Goal: Task Accomplishment & Management: Use online tool/utility

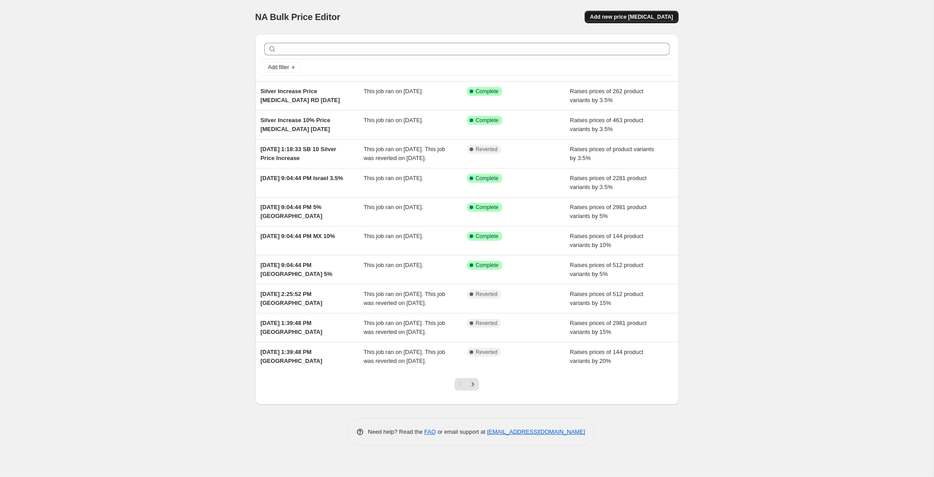
click at [649, 17] on span "Add new price [MEDICAL_DATA]" at bounding box center [631, 16] width 83 height 7
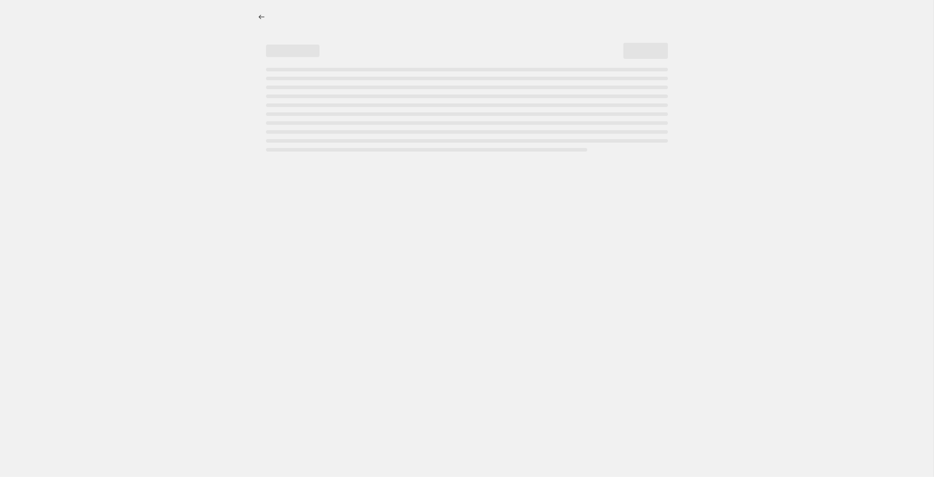
select select "percentage"
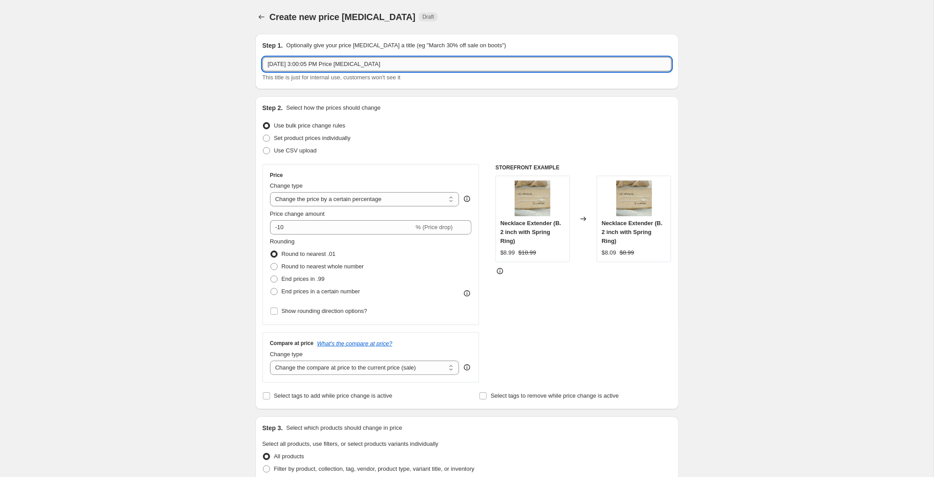
click at [410, 69] on input "[DATE] 3:00:05 PM Price [MEDICAL_DATA]" at bounding box center [467, 64] width 409 height 14
drag, startPoint x: 333, startPoint y: 62, endPoint x: 129, endPoint y: 67, distance: 203.4
click at [263, 67] on input "[DATE] 3:00:05 PM Price [MEDICAL_DATA]" at bounding box center [467, 64] width 409 height 14
type input "Price [MEDICAL_DATA] SP - 10% Silver Increase [DATE]"
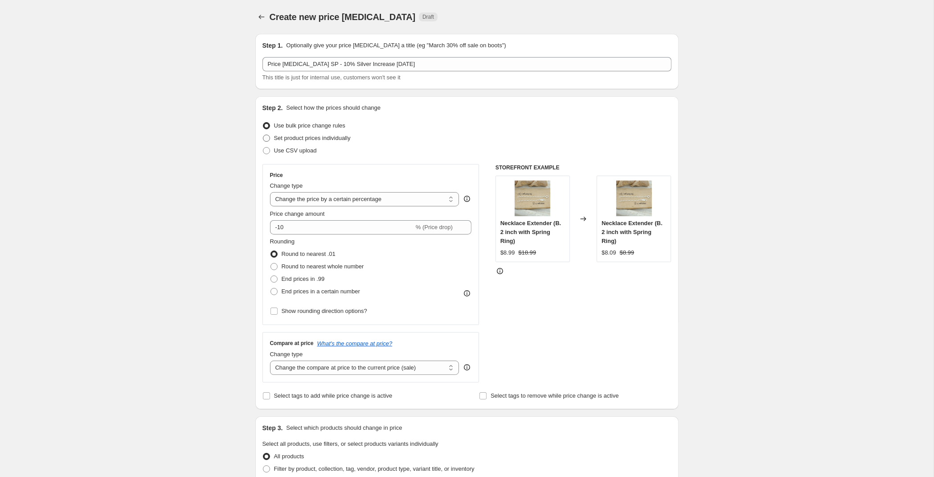
click at [312, 140] on span "Set product prices individually" at bounding box center [312, 138] width 77 height 7
click at [263, 135] on input "Set product prices individually" at bounding box center [263, 135] width 0 height 0
radio input "true"
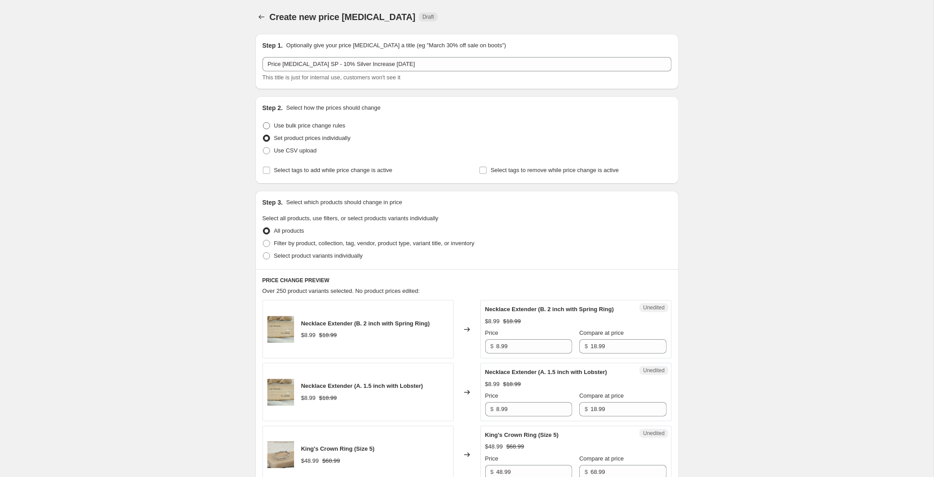
click at [305, 125] on span "Use bulk price change rules" at bounding box center [309, 125] width 71 height 7
click at [263, 123] on input "Use bulk price change rules" at bounding box center [263, 122] width 0 height 0
radio input "true"
select select "percentage"
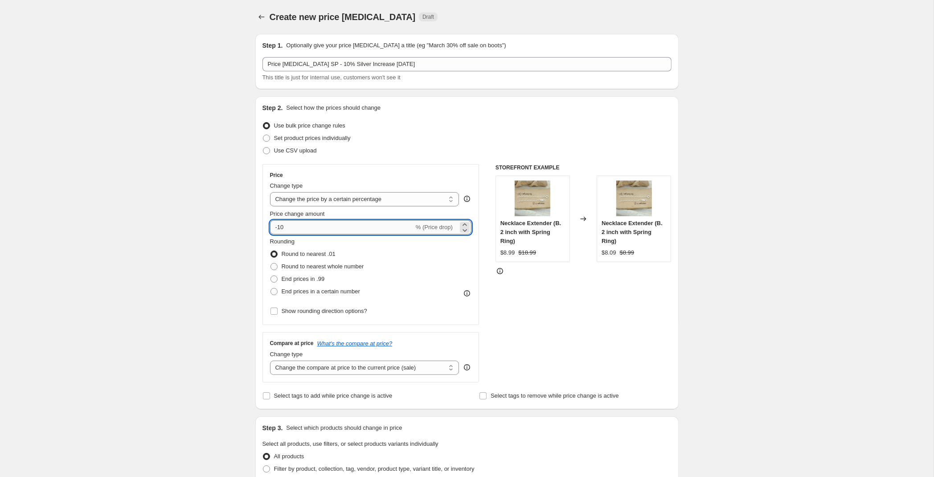
click at [309, 226] on input "-10" at bounding box center [342, 227] width 144 height 14
drag, startPoint x: 310, startPoint y: 227, endPoint x: 97, endPoint y: 227, distance: 213.1
click at [270, 227] on input "-10" at bounding box center [342, 227] width 144 height 14
type input "3.5"
click at [301, 278] on span "End prices in .99" at bounding box center [303, 279] width 43 height 7
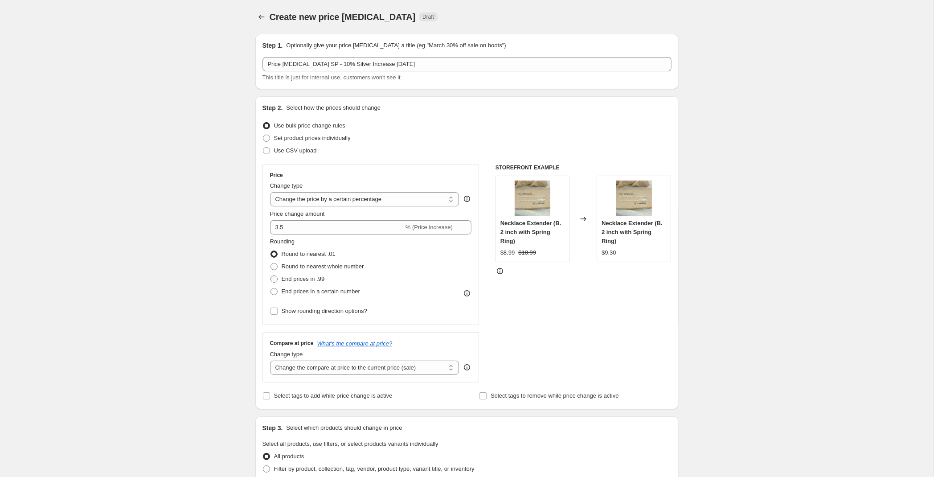
click at [271, 276] on input "End prices in .99" at bounding box center [271, 276] width 0 height 0
radio input "true"
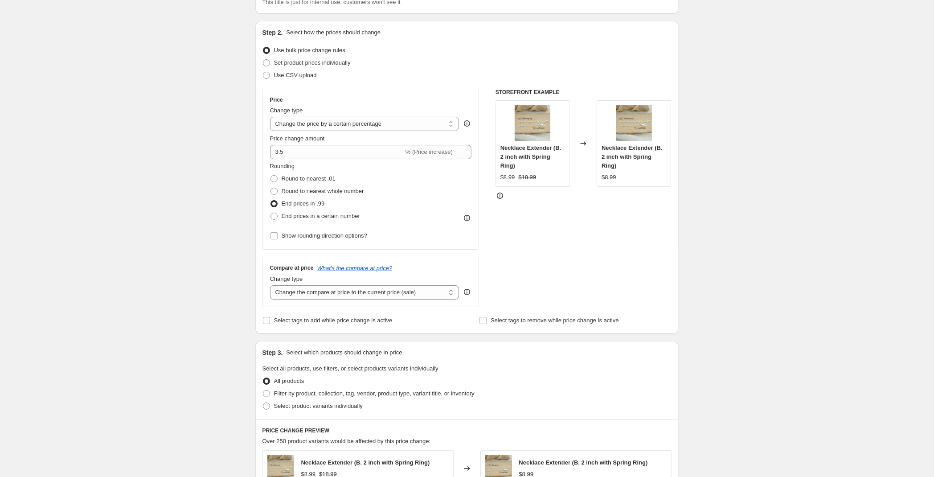
scroll to position [94, 0]
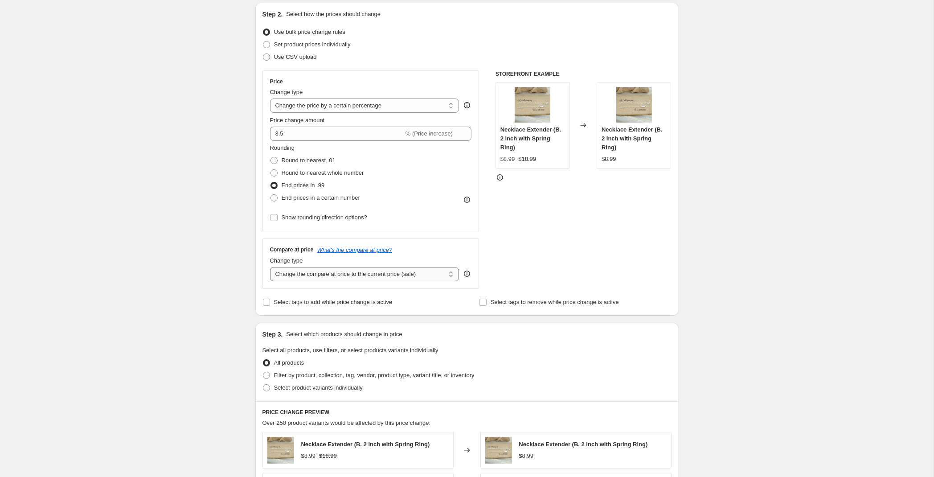
click at [270, 267] on select "Change the compare at price to the current price (sale) Change the compare at p…" at bounding box center [364, 274] width 189 height 14
select select "percentage"
click option "Change the compare at price by a certain percentage" at bounding box center [0, 0] width 0 height 0
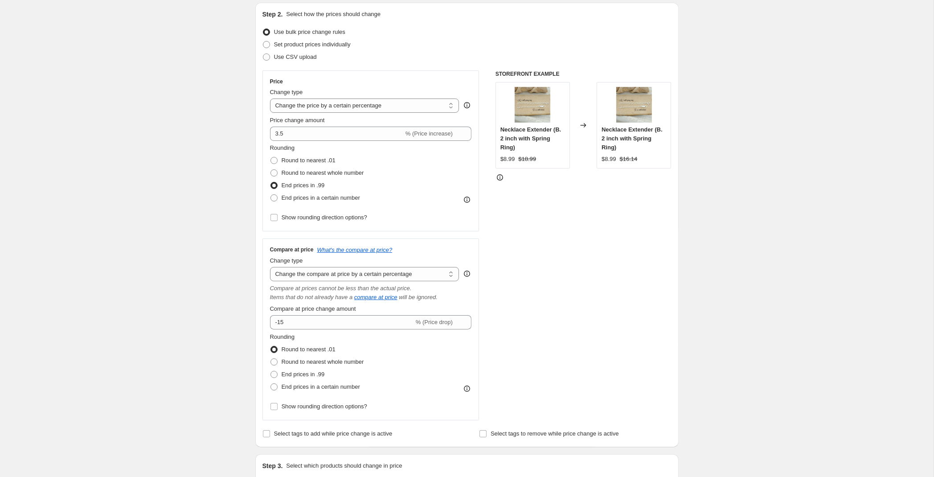
click at [306, 316] on div "Compare at price change amount -15 % (Price drop)" at bounding box center [371, 316] width 202 height 25
click at [301, 327] on input "-15" at bounding box center [342, 322] width 144 height 14
type input "-1"
type input "3.5"
click at [311, 372] on span "End prices in .99" at bounding box center [303, 374] width 43 height 7
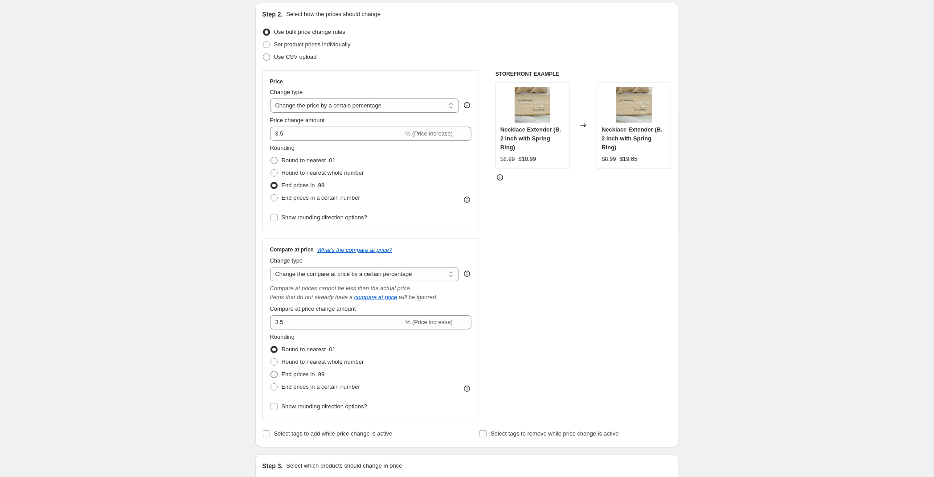
click at [271, 371] on input "End prices in .99" at bounding box center [271, 371] width 0 height 0
radio input "true"
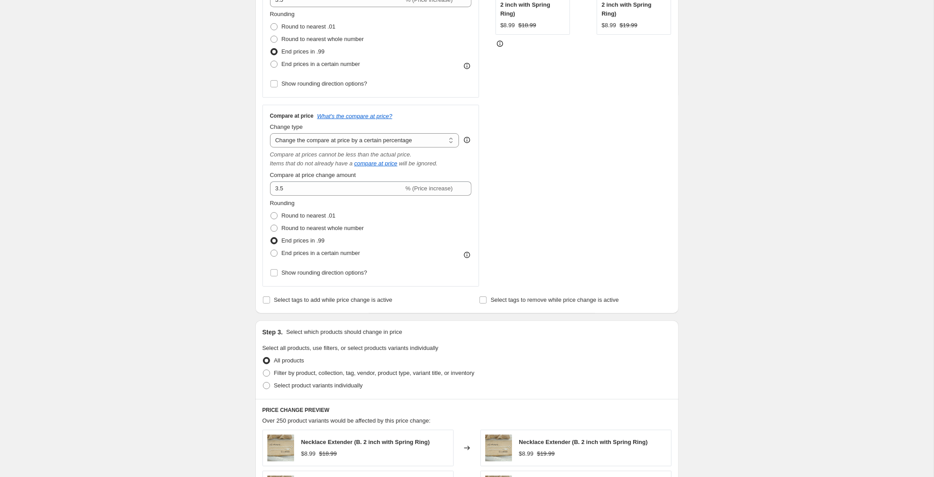
scroll to position [234, 0]
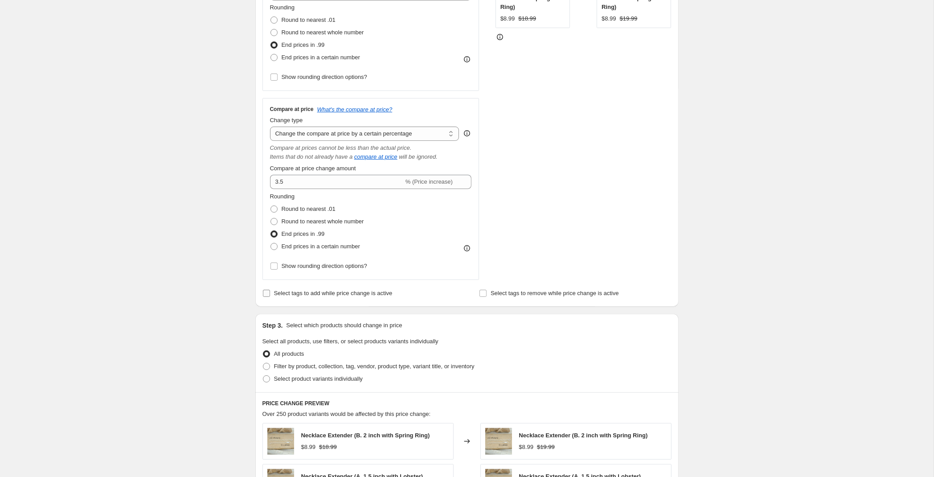
click at [347, 296] on span "Select tags to add while price change is active" at bounding box center [333, 293] width 119 height 7
click at [270, 297] on input "Select tags to add while price change is active" at bounding box center [266, 293] width 7 height 7
checkbox input "true"
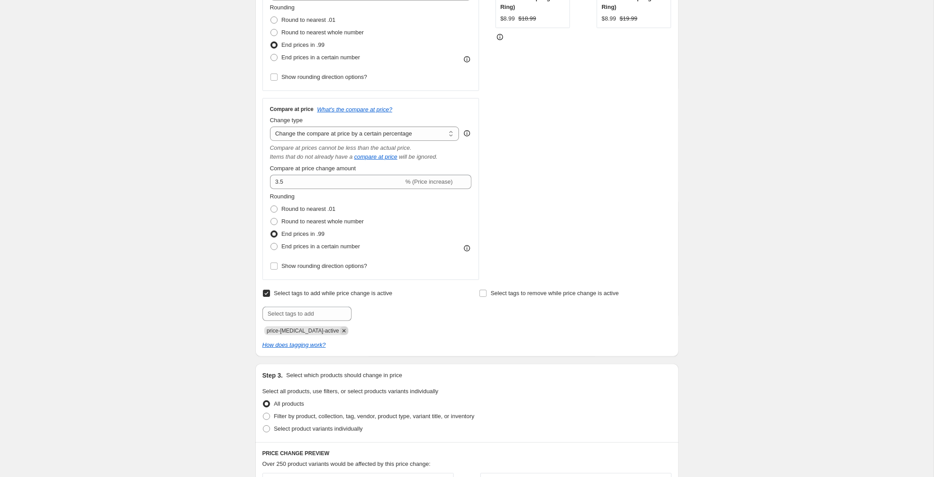
click at [340, 332] on icon "Remove price-change-job-active" at bounding box center [344, 331] width 8 height 8
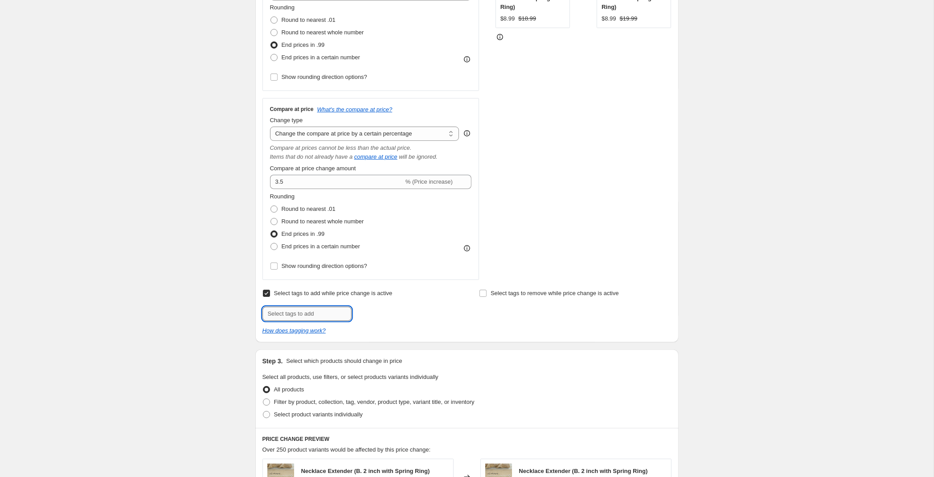
click at [322, 316] on input "text" at bounding box center [307, 314] width 89 height 14
type input "10% Silver Increase SP [DATE]"
click at [394, 312] on span "10% Silver I..." at bounding box center [388, 313] width 34 height 6
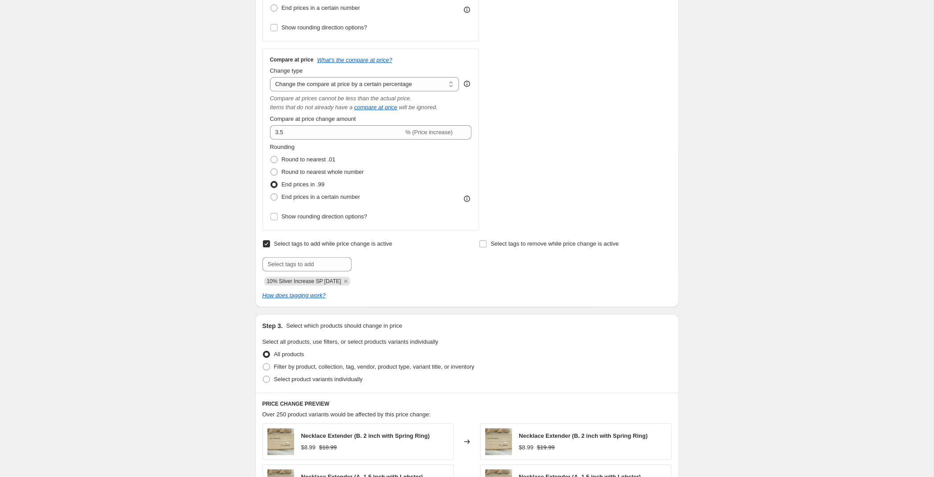
scroll to position [271, 0]
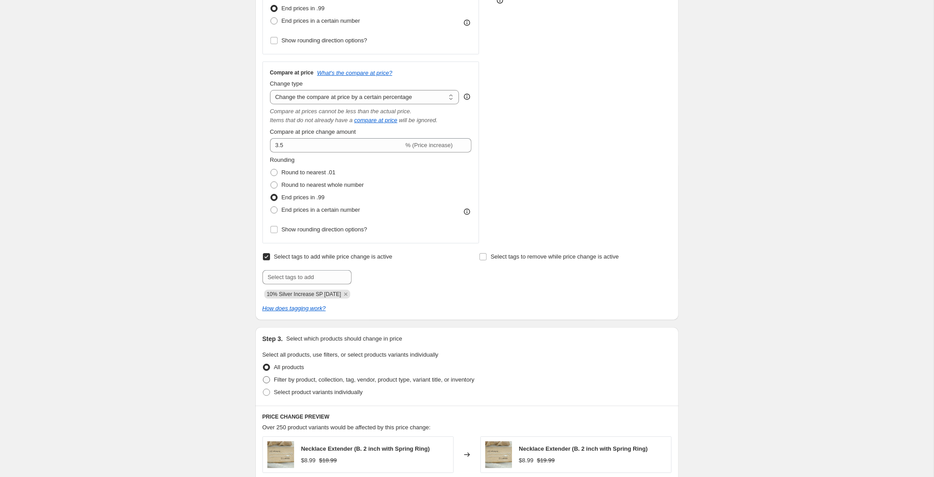
click at [312, 382] on span "Filter by product, collection, tag, vendor, product type, variant title, or inv…" at bounding box center [374, 379] width 201 height 7
click at [263, 377] on input "Filter by product, collection, tag, vendor, product type, variant title, or inv…" at bounding box center [263, 376] width 0 height 0
radio input "true"
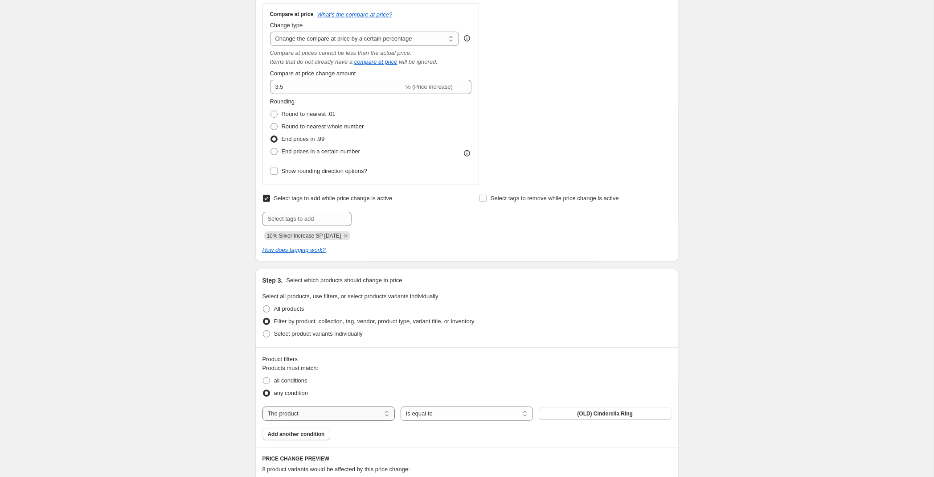
scroll to position [364, 0]
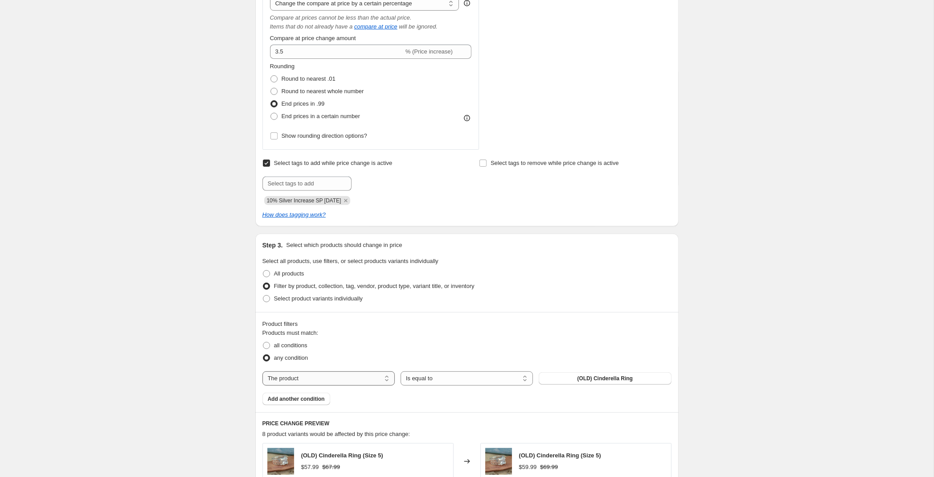
click at [263, 371] on select "The product The product's collection The product's tag The product's vendor The…" at bounding box center [329, 378] width 132 height 14
select select "product_status"
click at [401, 371] on select "Is equal to Is not equal to" at bounding box center [467, 378] width 132 height 14
select select "not_equal"
click at [539, 371] on select "Active Draft Archived" at bounding box center [605, 378] width 132 height 14
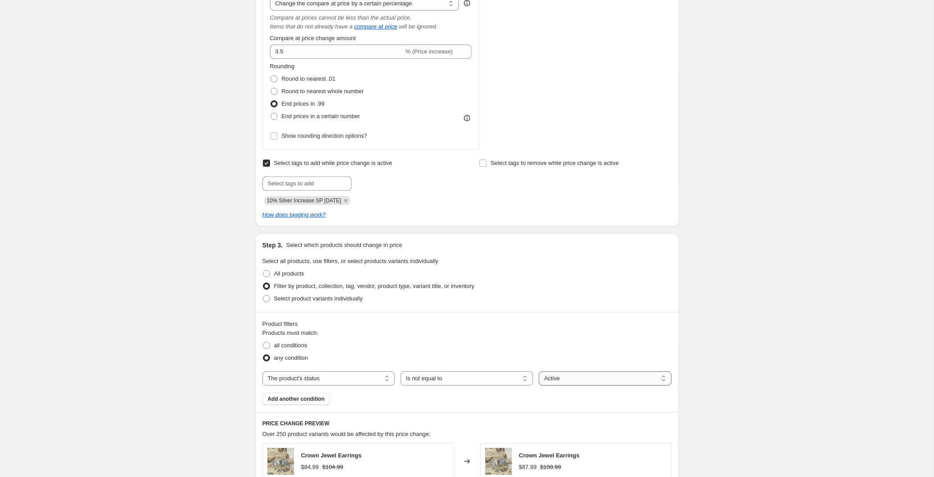
select select "archived"
click at [303, 397] on span "Add another condition" at bounding box center [296, 398] width 57 height 7
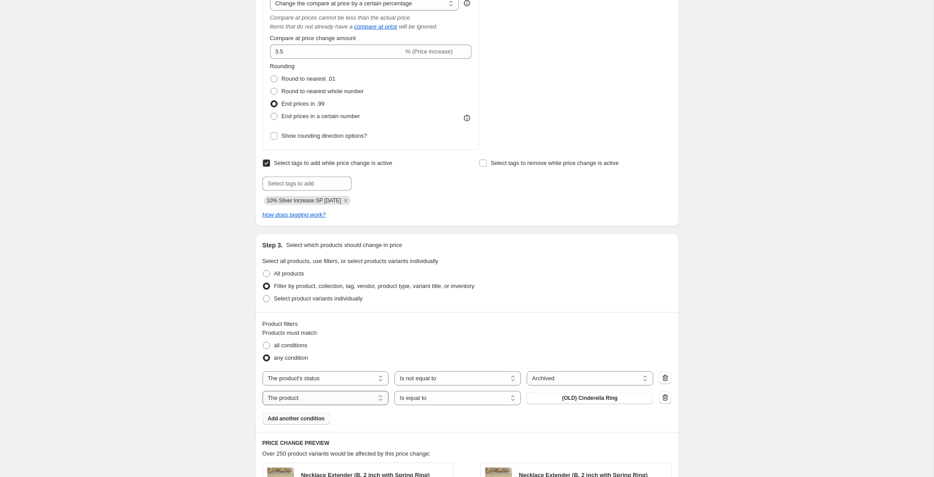
click at [263, 391] on select "The product The product's collection The product's tag The product's vendor The…" at bounding box center [326, 398] width 127 height 14
select select "vendor"
click at [577, 399] on button "101-A" at bounding box center [590, 398] width 127 height 12
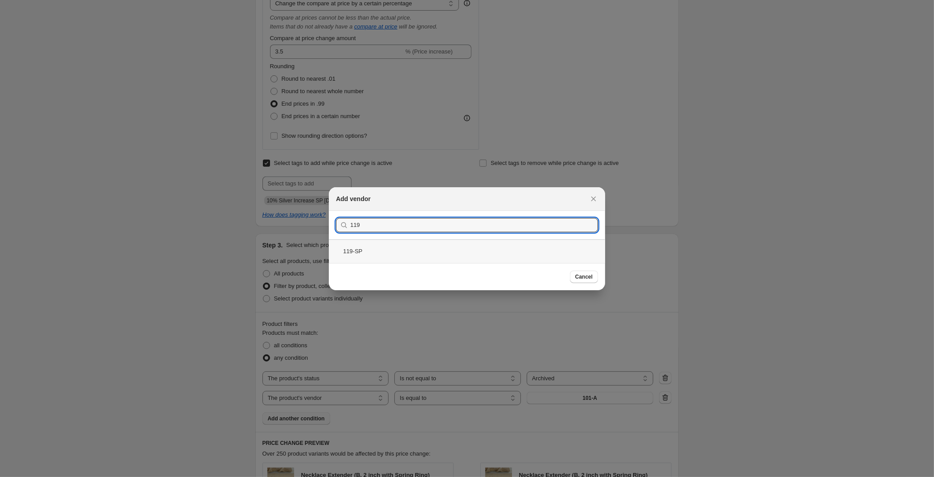
type input "119"
click at [388, 251] on div "119-SP" at bounding box center [467, 251] width 276 height 24
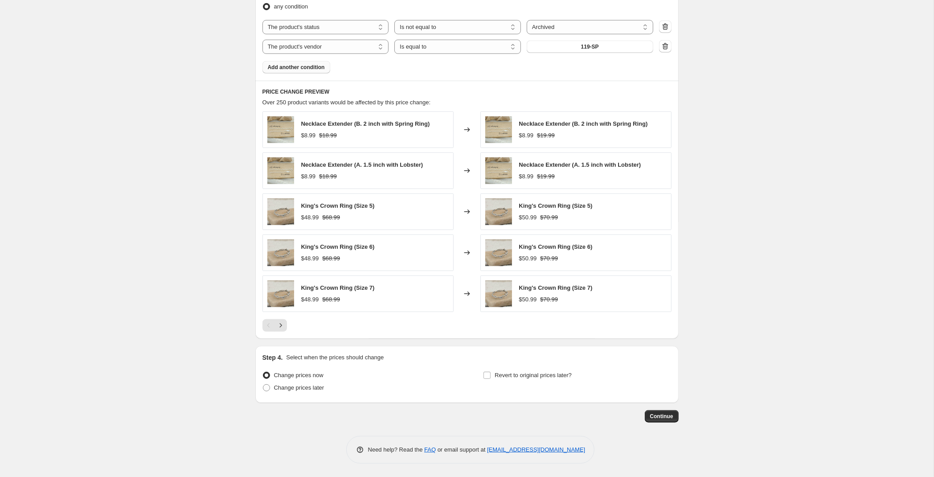
scroll to position [437, 0]
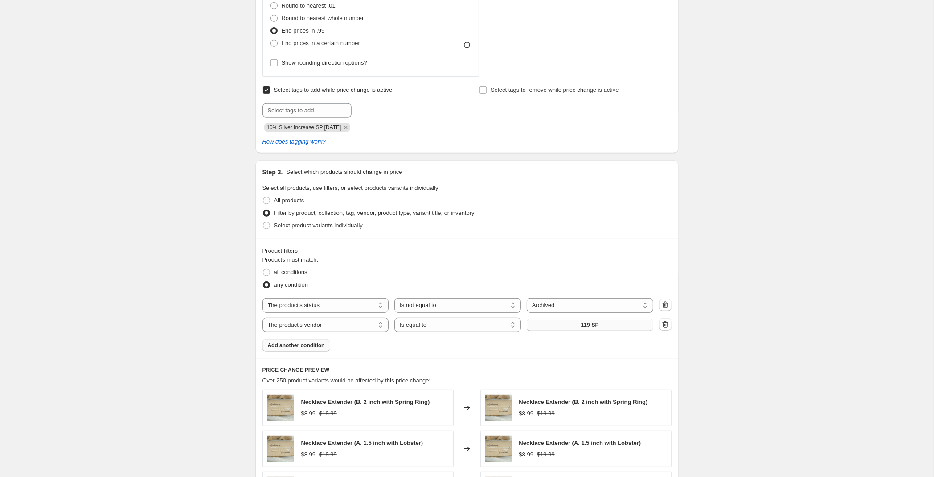
click at [591, 323] on span "119-SP" at bounding box center [590, 324] width 18 height 7
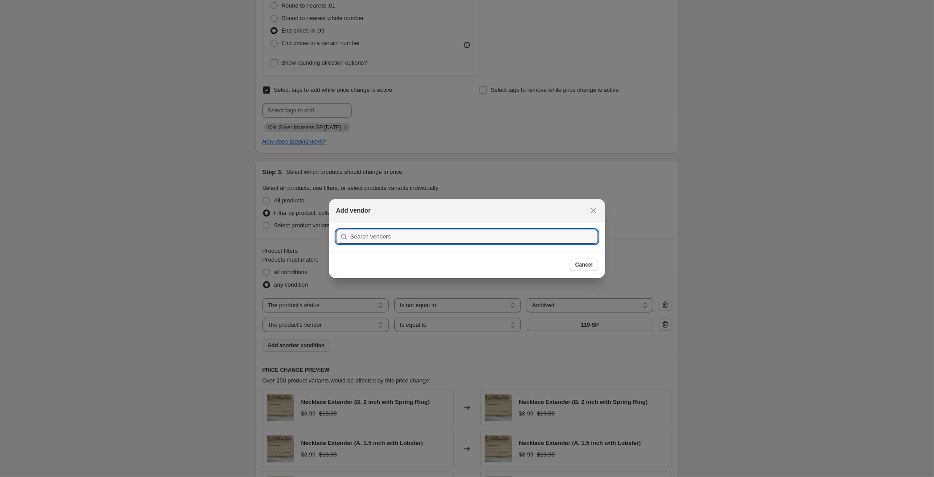
click at [591, 324] on div at bounding box center [467, 238] width 934 height 477
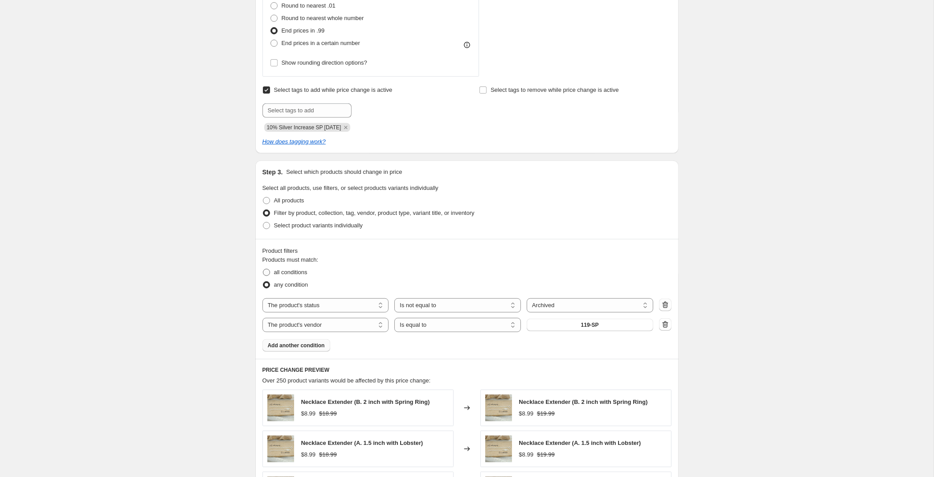
click at [281, 273] on span "all conditions" at bounding box center [290, 272] width 33 height 7
click at [263, 269] on input "all conditions" at bounding box center [263, 269] width 0 height 0
radio input "true"
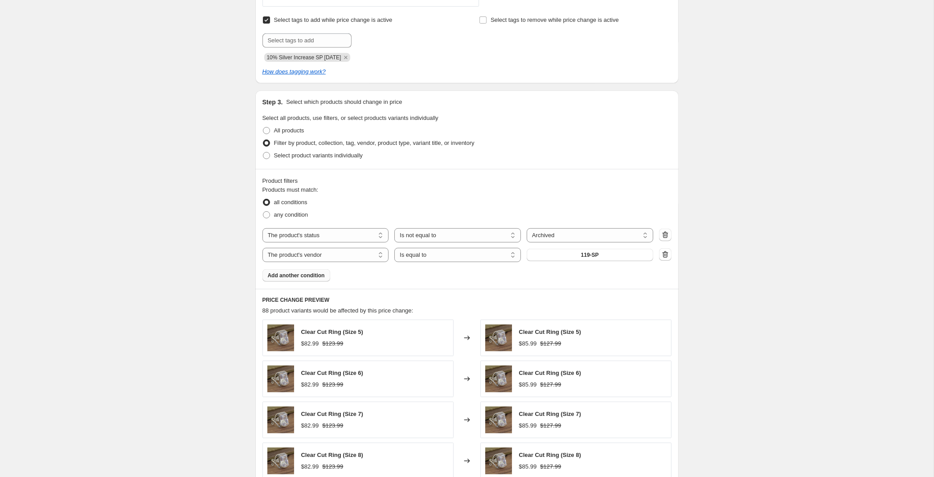
scroll to position [484, 0]
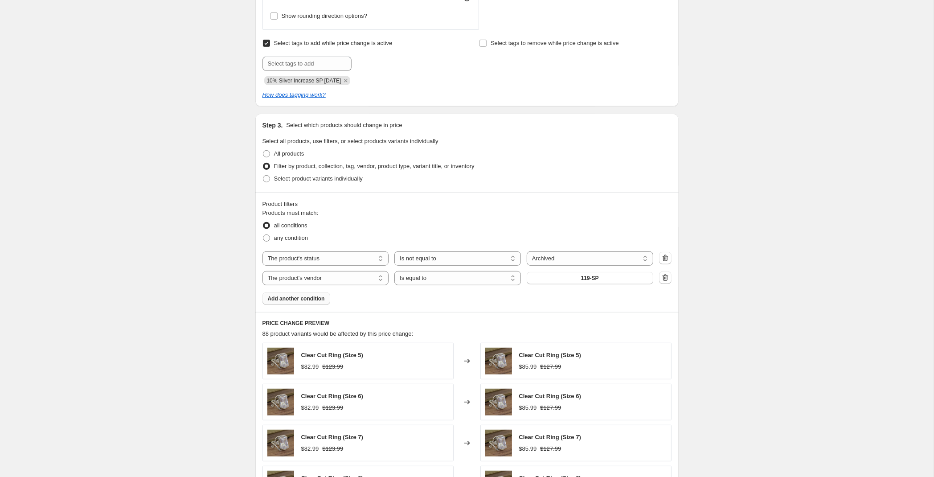
click at [313, 300] on span "Add another condition" at bounding box center [296, 298] width 57 height 7
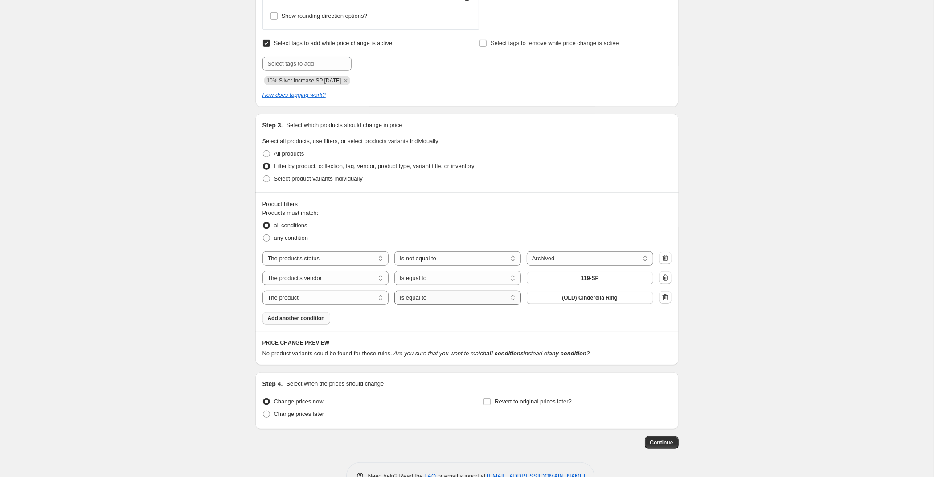
click at [395, 291] on select "Is equal to Is not equal to" at bounding box center [458, 298] width 127 height 14
select select "not_equal"
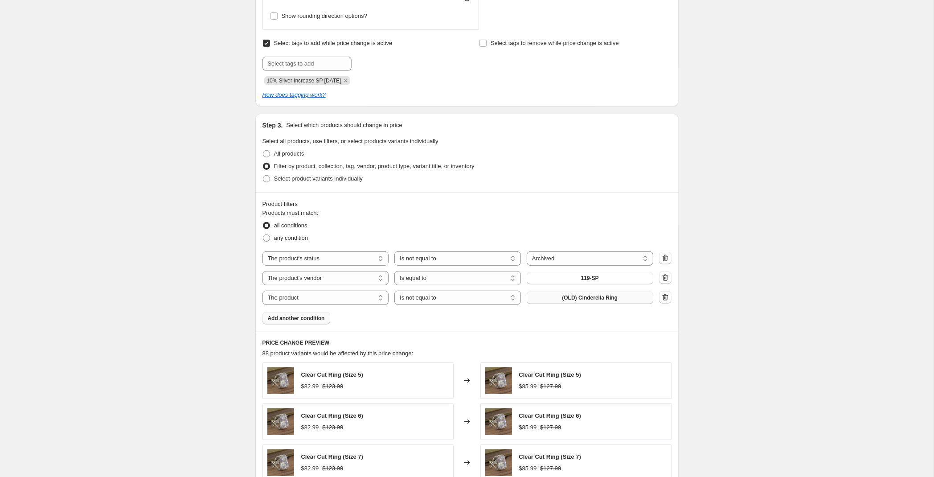
click at [569, 299] on span "(OLD) Cinderella Ring" at bounding box center [590, 297] width 56 height 7
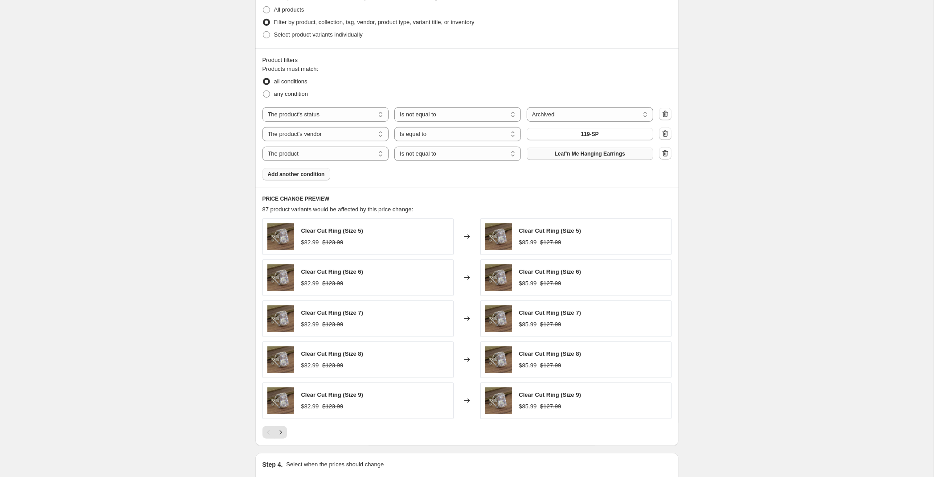
scroll to position [738, 0]
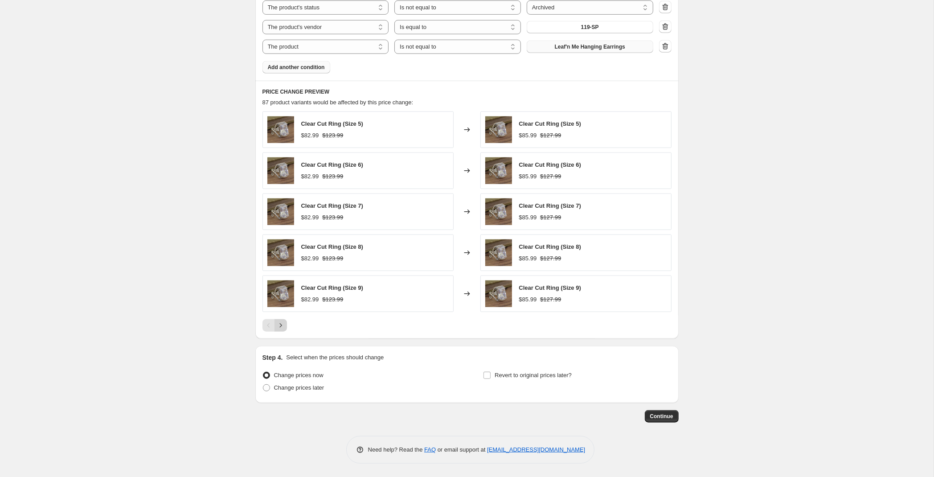
click at [282, 325] on icon "Next" at bounding box center [280, 325] width 9 height 9
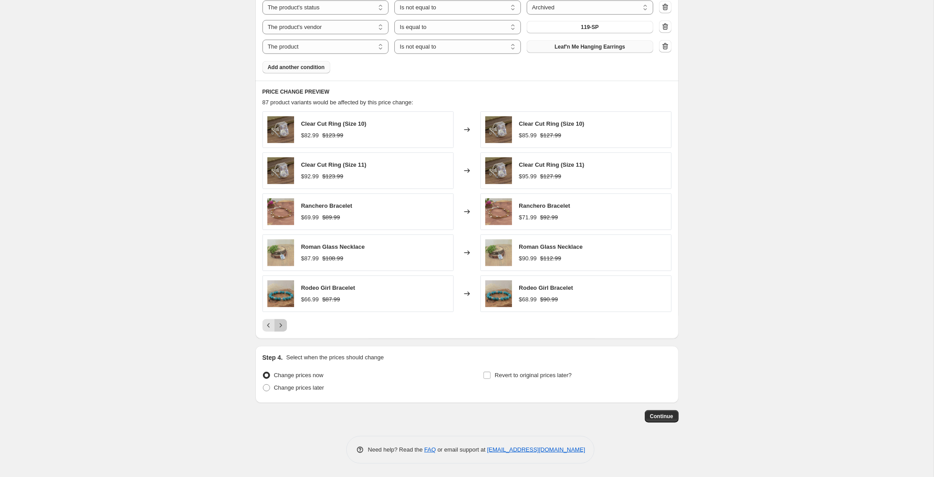
click at [284, 325] on icon "Next" at bounding box center [280, 325] width 9 height 9
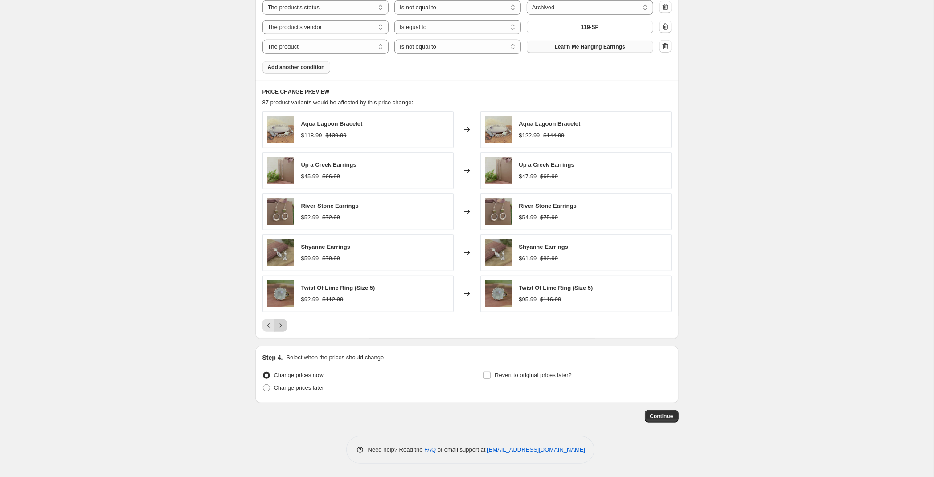
click at [284, 325] on icon "Next" at bounding box center [280, 325] width 9 height 9
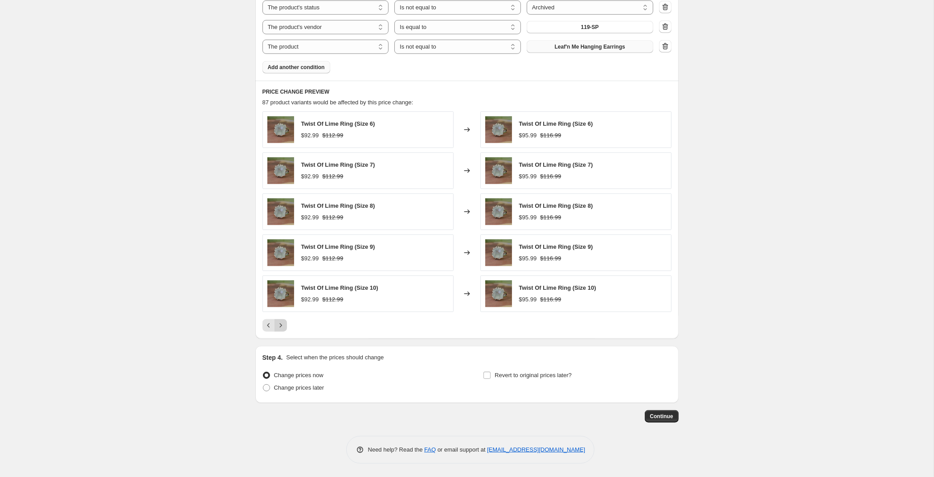
click at [284, 325] on icon "Next" at bounding box center [280, 325] width 9 height 9
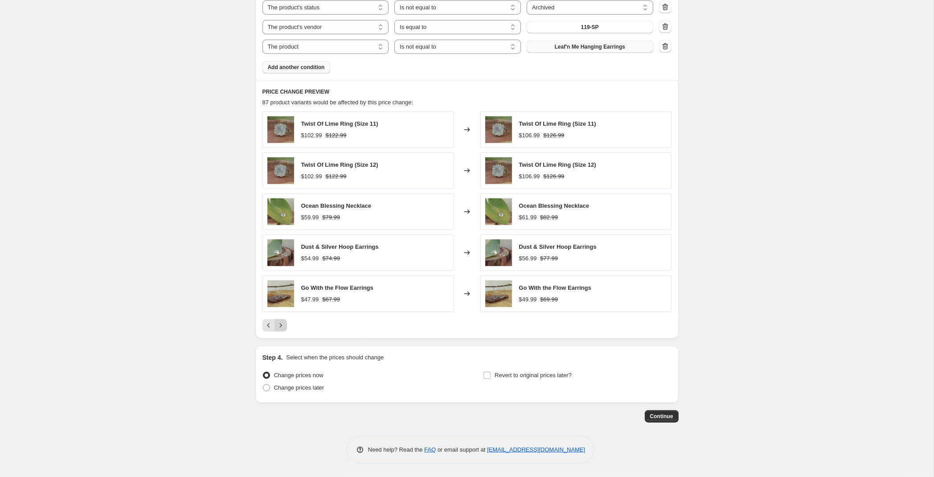
click at [284, 325] on icon "Next" at bounding box center [280, 325] width 9 height 9
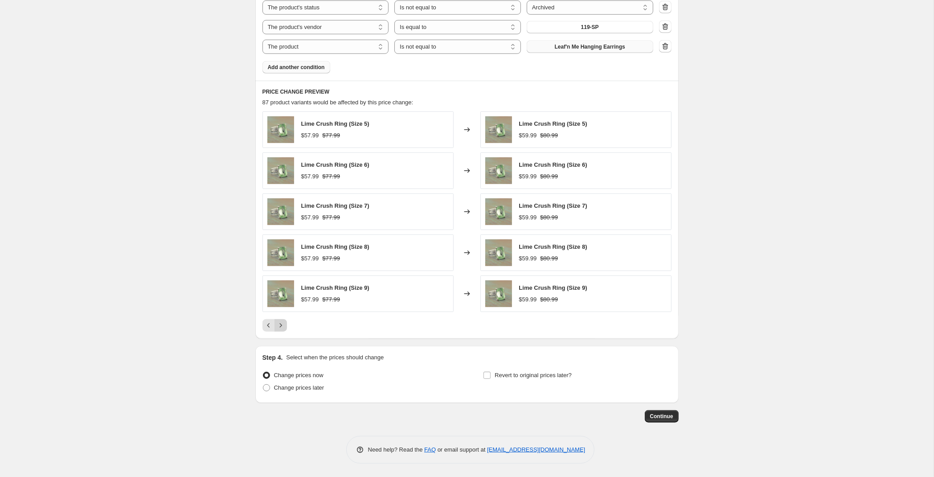
click at [284, 325] on icon "Next" at bounding box center [280, 325] width 9 height 9
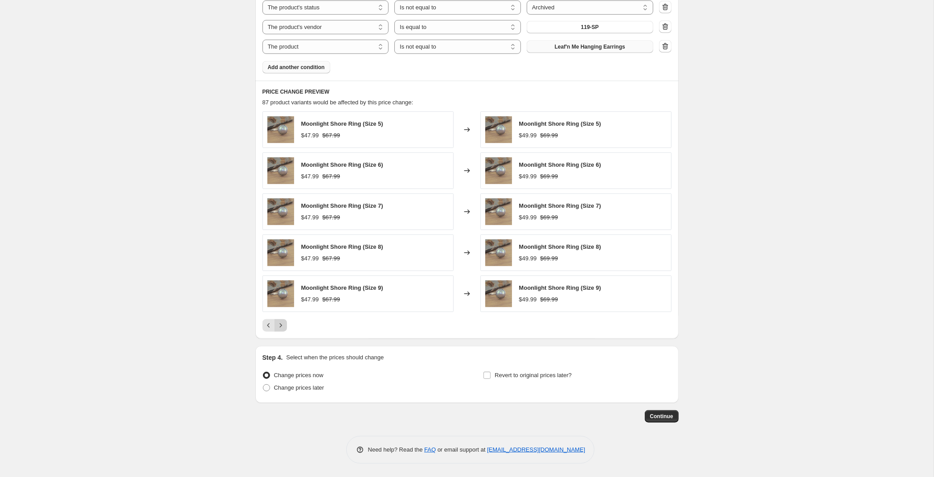
click at [280, 328] on icon "Next" at bounding box center [280, 325] width 9 height 9
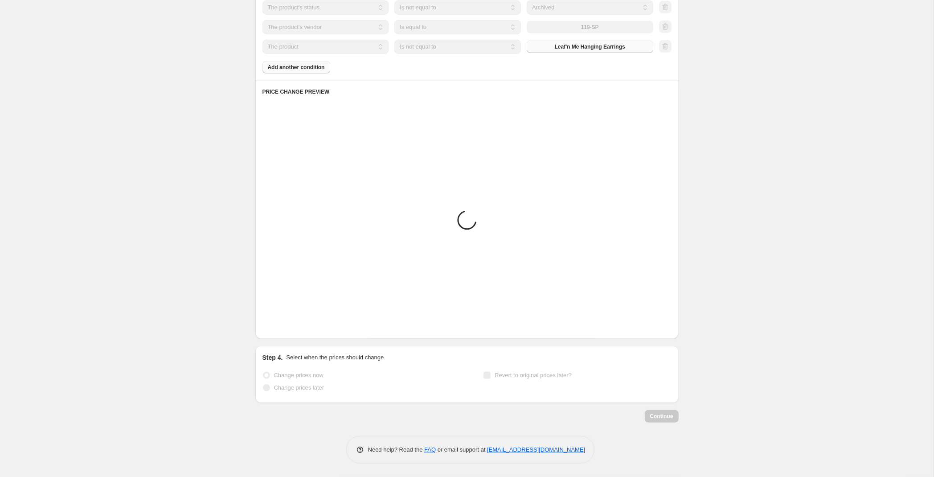
scroll to position [732, 0]
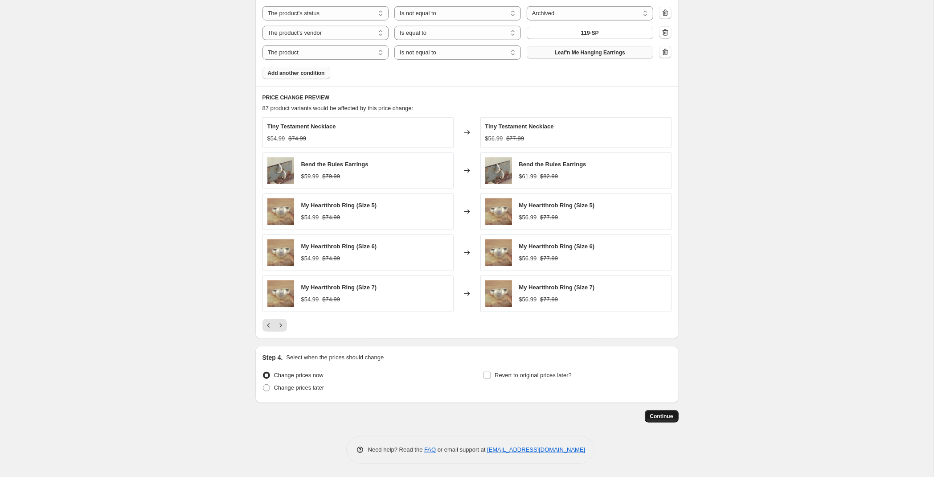
click at [662, 416] on span "Continue" at bounding box center [661, 416] width 23 height 7
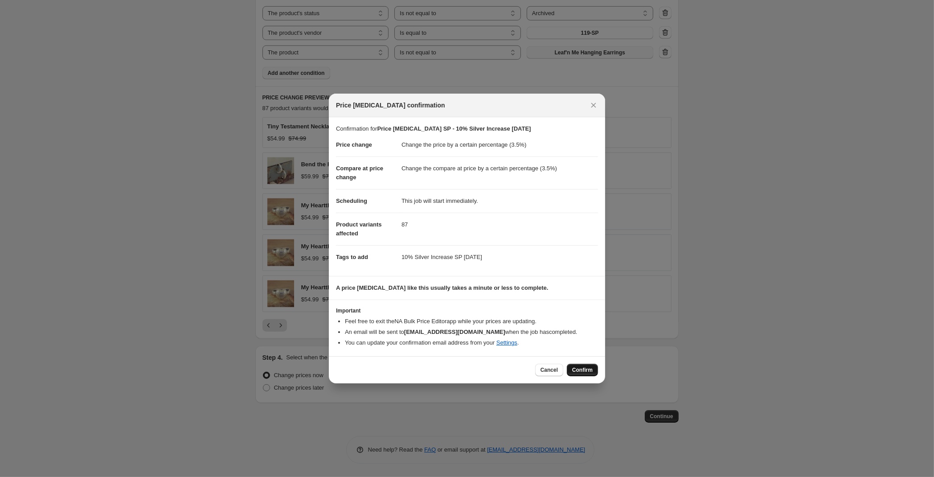
click at [584, 370] on span "Confirm" at bounding box center [582, 369] width 21 height 7
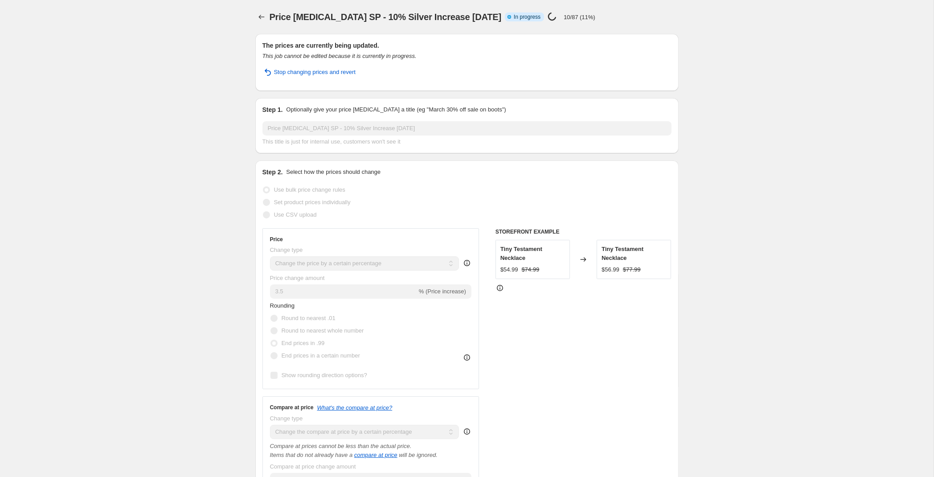
select select "percentage"
select select "product_status"
select select "not_equal"
select select "archived"
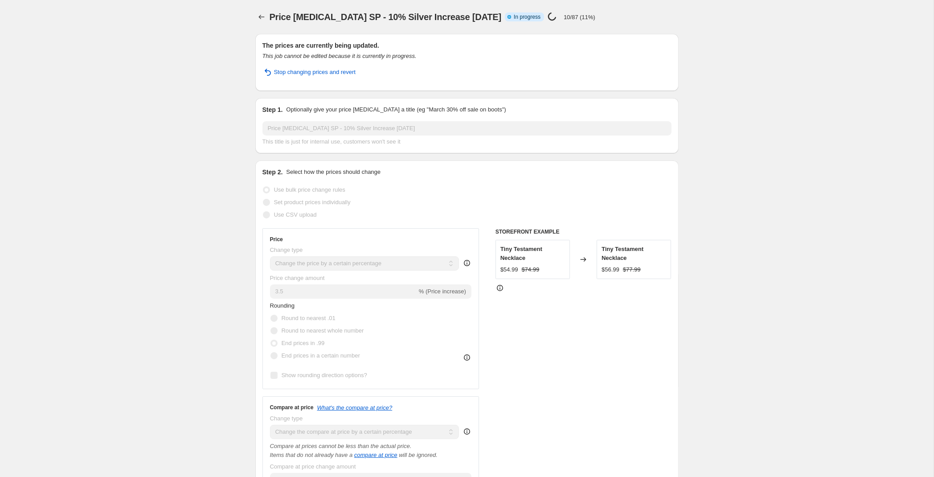
select select "vendor"
select select "not_equal"
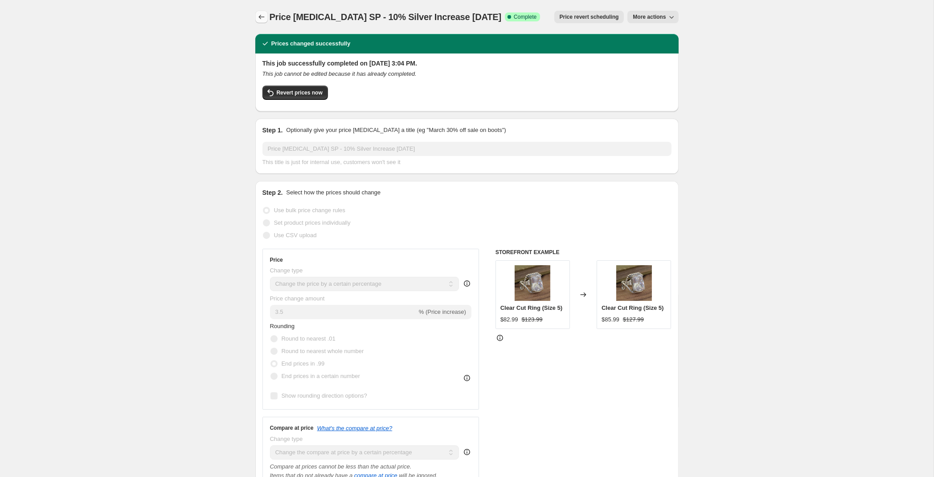
click at [261, 18] on icon "Price change jobs" at bounding box center [261, 16] width 9 height 9
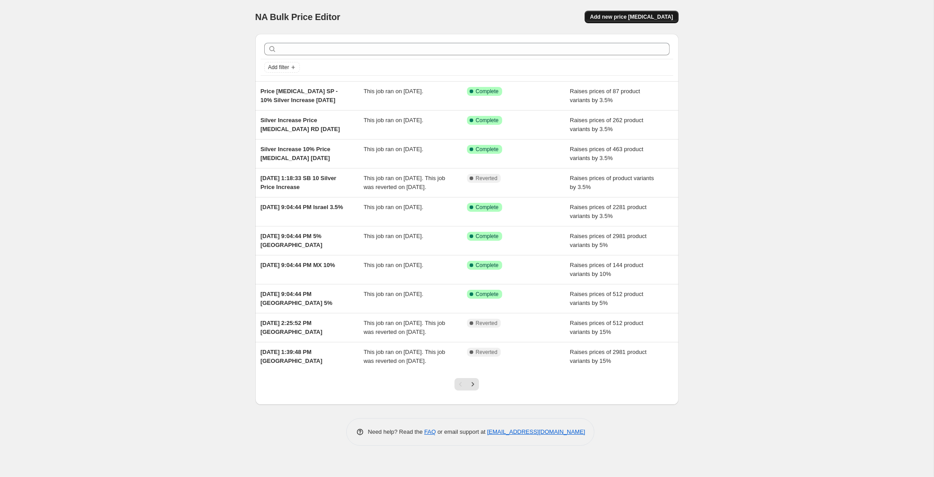
click at [639, 16] on span "Add new price [MEDICAL_DATA]" at bounding box center [631, 16] width 83 height 7
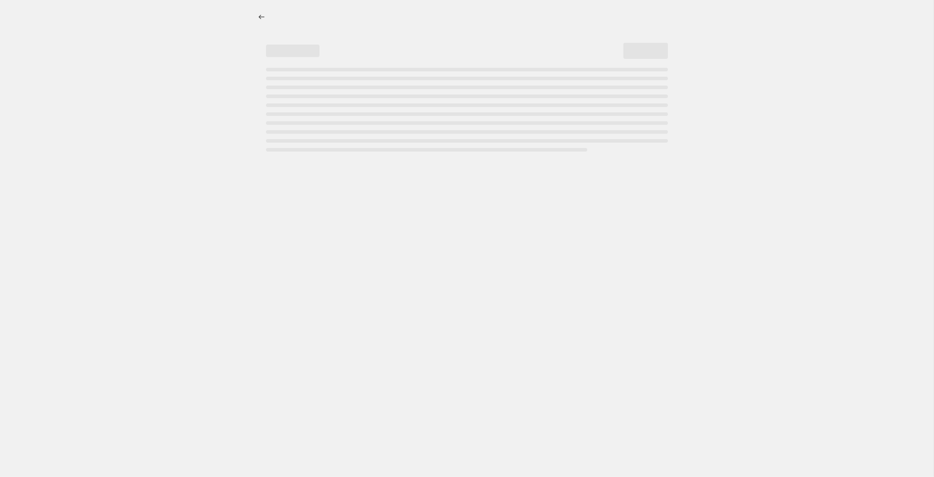
select select "percentage"
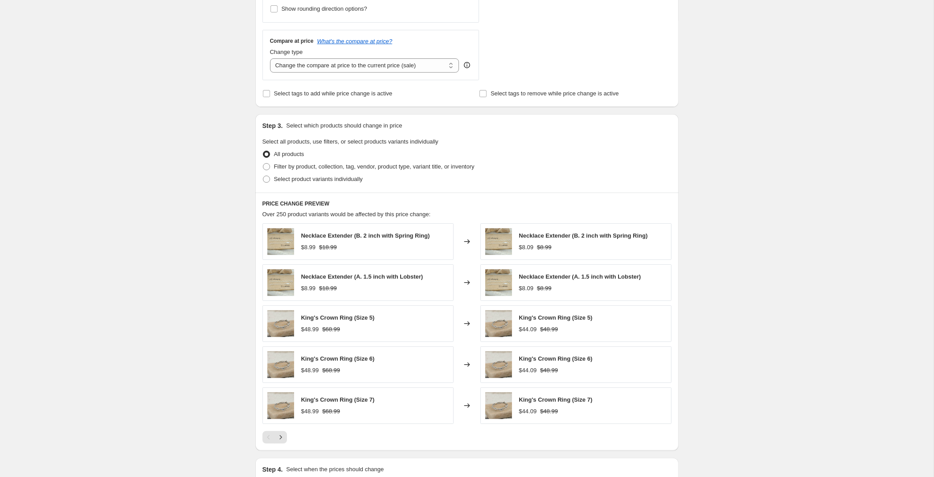
scroll to position [276, 0]
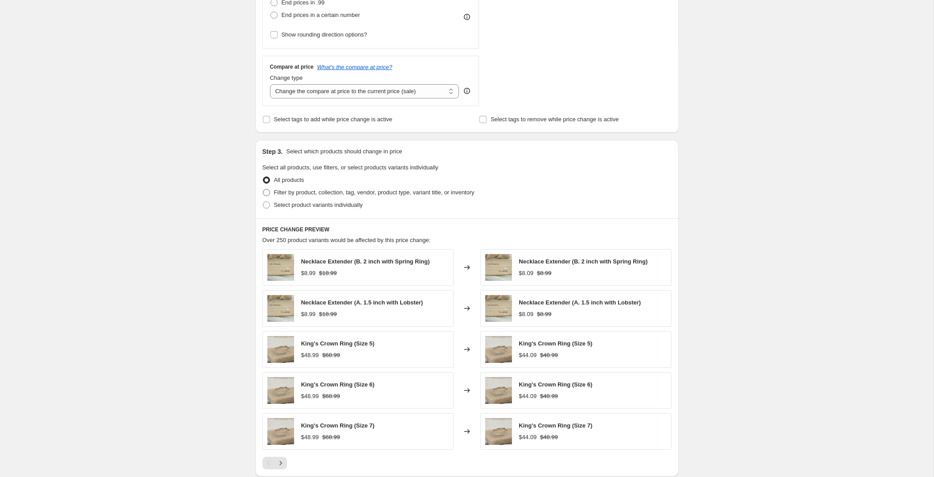
click at [337, 192] on span "Filter by product, collection, tag, vendor, product type, variant title, or inv…" at bounding box center [374, 192] width 201 height 7
click at [263, 189] on input "Filter by product, collection, tag, vendor, product type, variant title, or inv…" at bounding box center [263, 189] width 0 height 0
radio input "true"
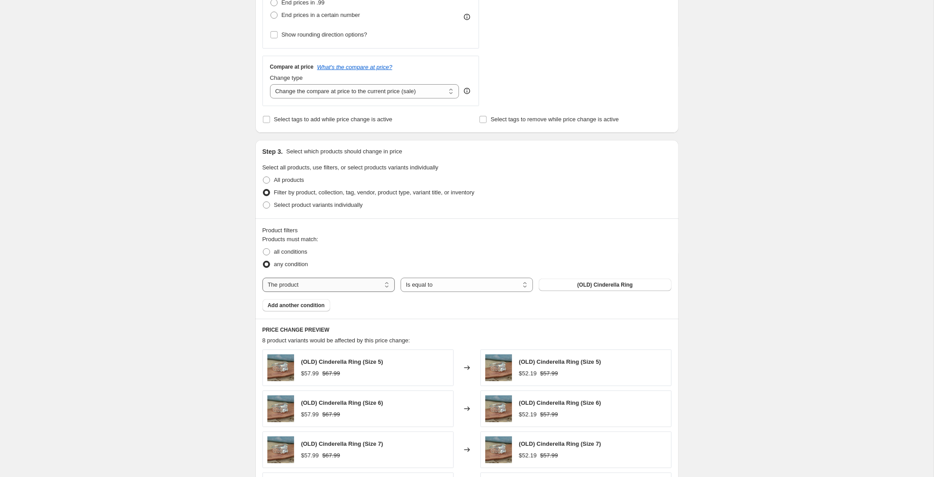
click at [263, 278] on select "The product The product's collection The product's tag The product's vendor The…" at bounding box center [329, 285] width 132 height 14
click at [330, 288] on select "The product The product's collection The product's tag The product's vendor The…" at bounding box center [329, 285] width 132 height 14
click at [354, 276] on div "Products must match: all conditions any condition The product The product's col…" at bounding box center [467, 273] width 409 height 77
click at [263, 278] on select "The product The product's collection The product's tag The product's vendor The…" at bounding box center [329, 285] width 132 height 14
select select "product_status"
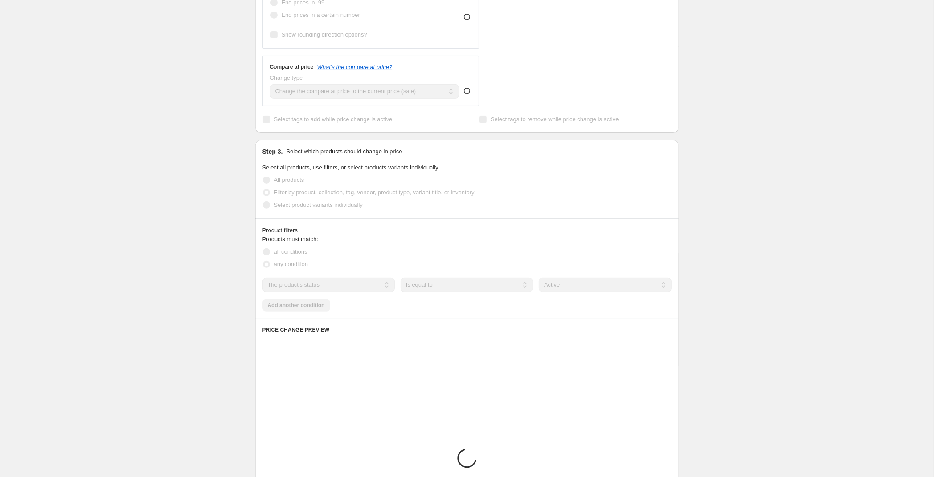
click at [401, 278] on select "Is equal to Is not equal to" at bounding box center [467, 285] width 132 height 14
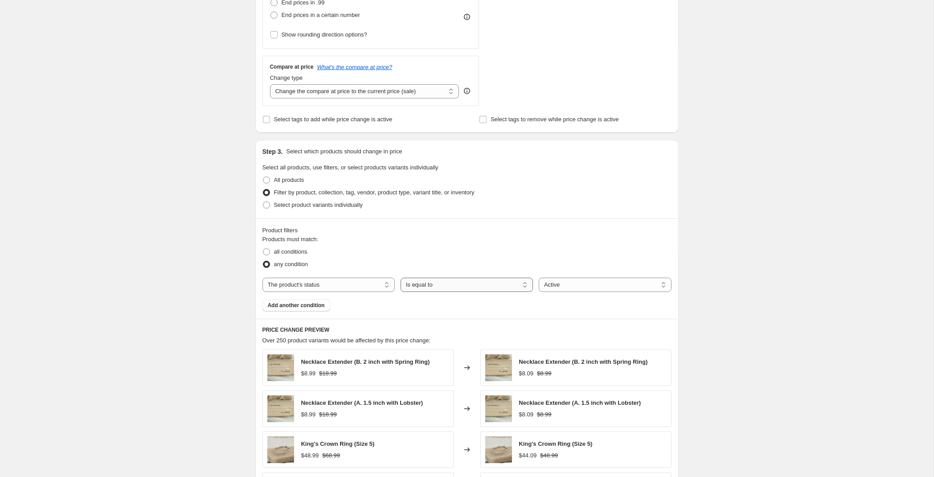
select select "not_equal"
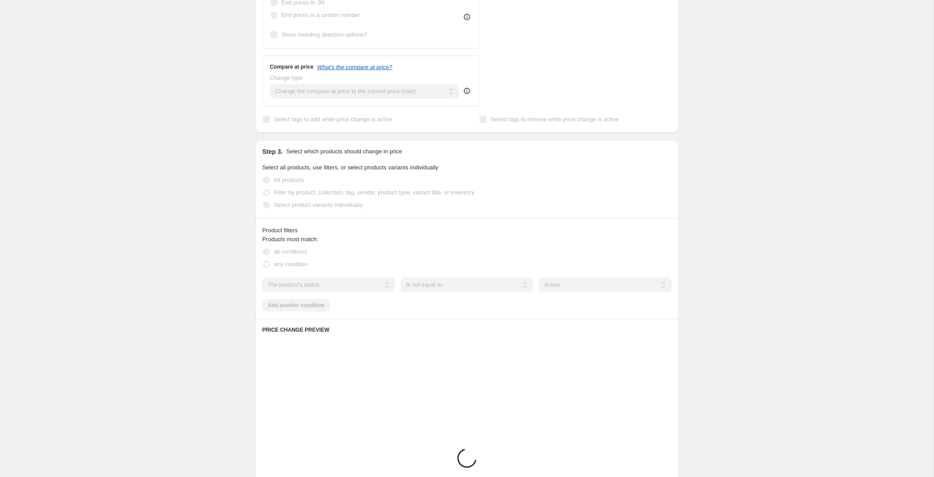
click at [555, 289] on select "Active Draft Archived" at bounding box center [605, 285] width 132 height 14
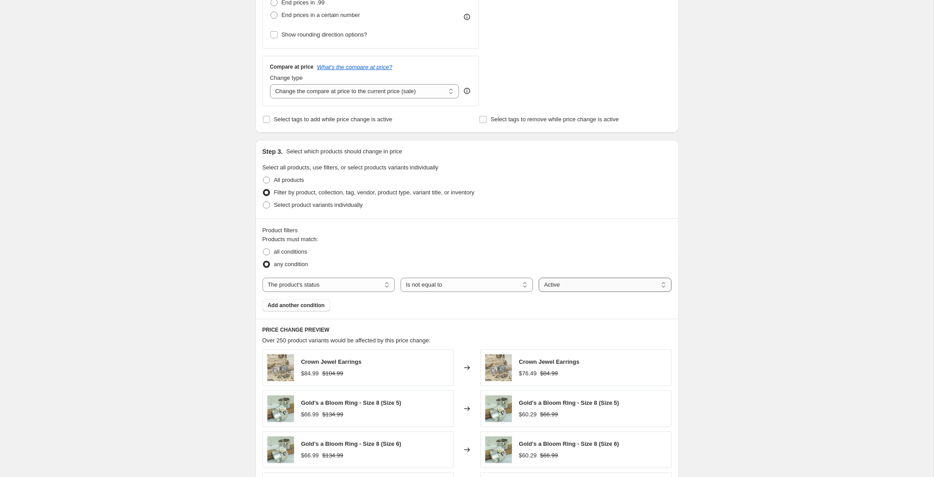
click at [539, 278] on select "Active Draft Archived" at bounding box center [605, 285] width 132 height 14
select select "archived"
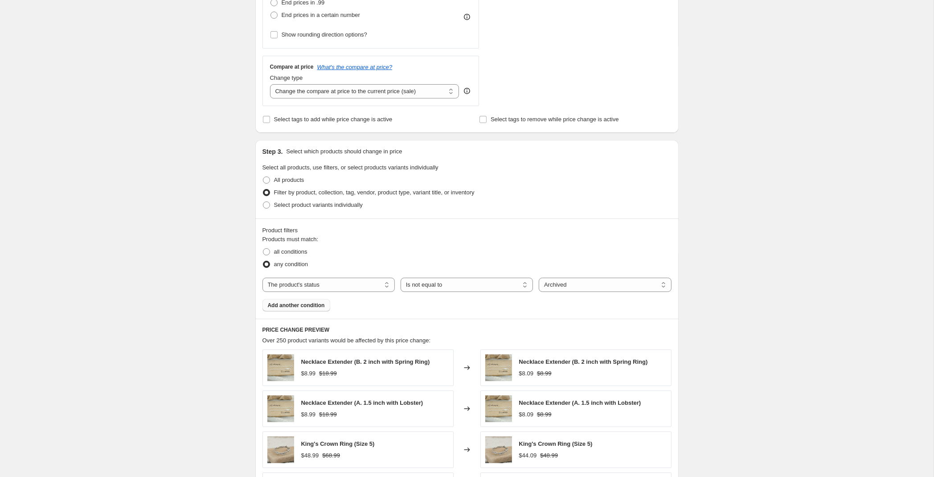
click at [298, 308] on span "Add another condition" at bounding box center [296, 305] width 57 height 7
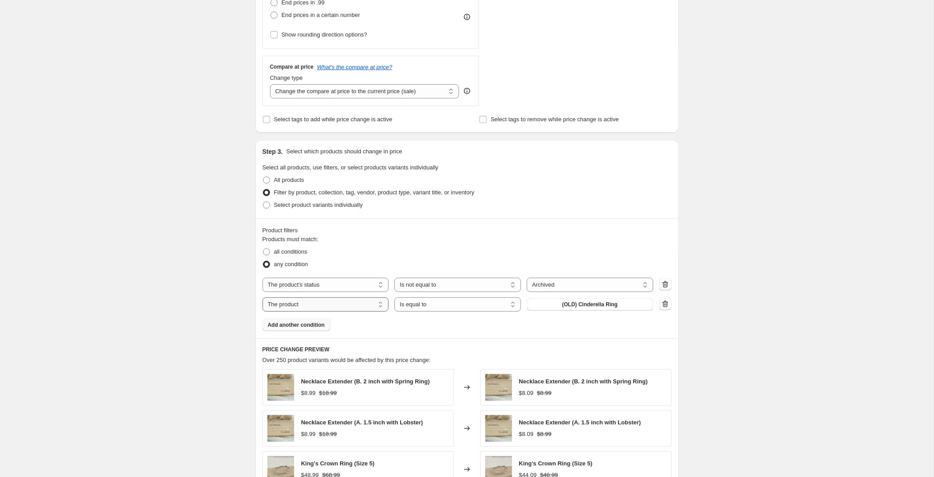
click at [263, 297] on select "The product The product's collection The product's tag The product's vendor The…" at bounding box center [326, 304] width 127 height 14
select select "vendor"
click at [565, 300] on button "101-A" at bounding box center [590, 304] width 127 height 12
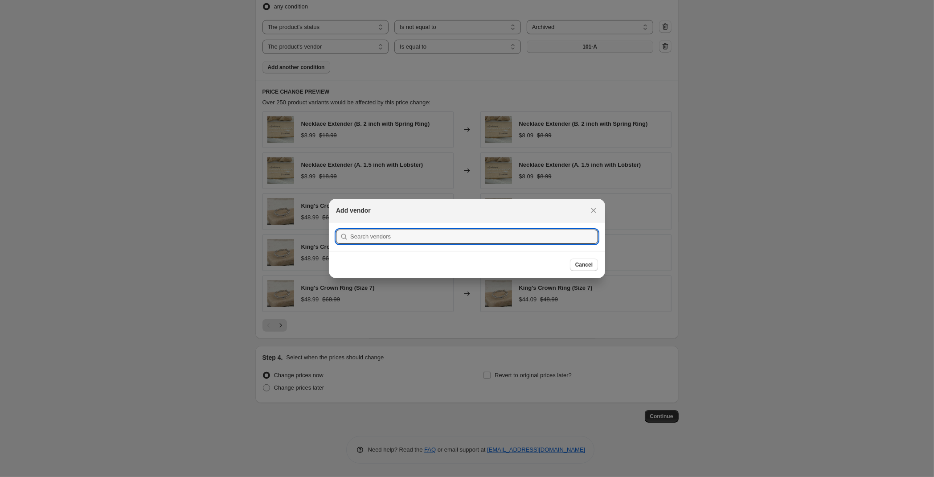
scroll to position [0, 0]
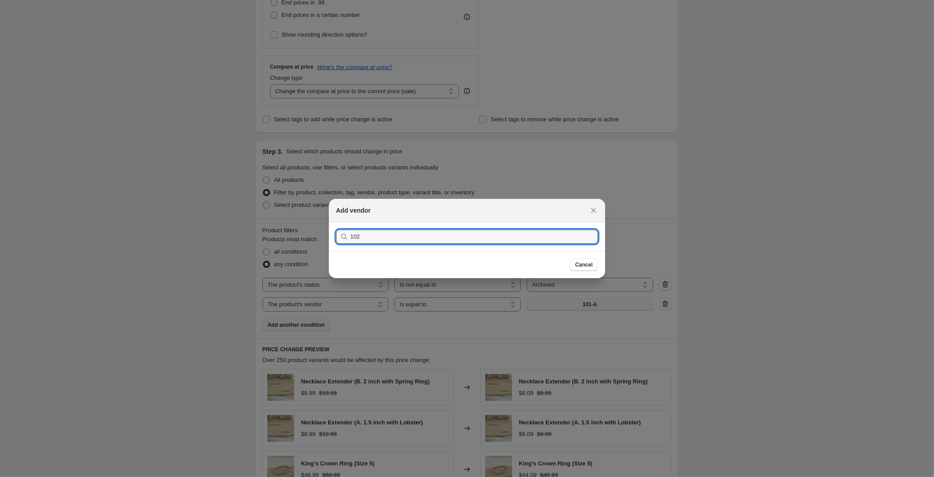
type input "102"
click at [336, 222] on button "Submit" at bounding box center [348, 226] width 25 height 9
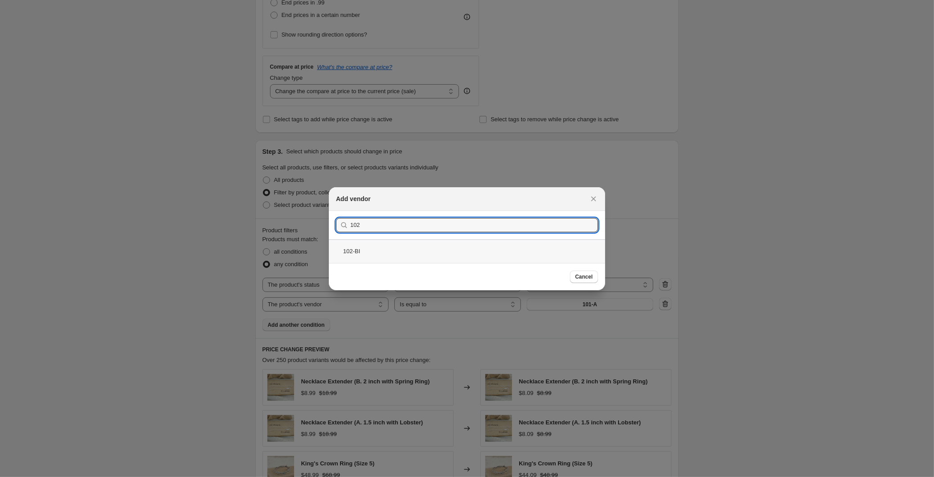
click at [376, 250] on div "102-BI" at bounding box center [467, 251] width 276 height 24
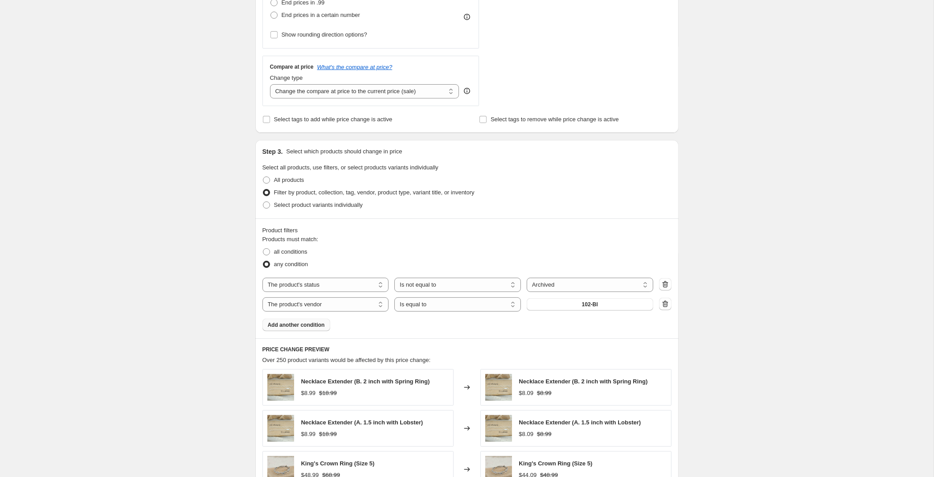
scroll to position [464, 0]
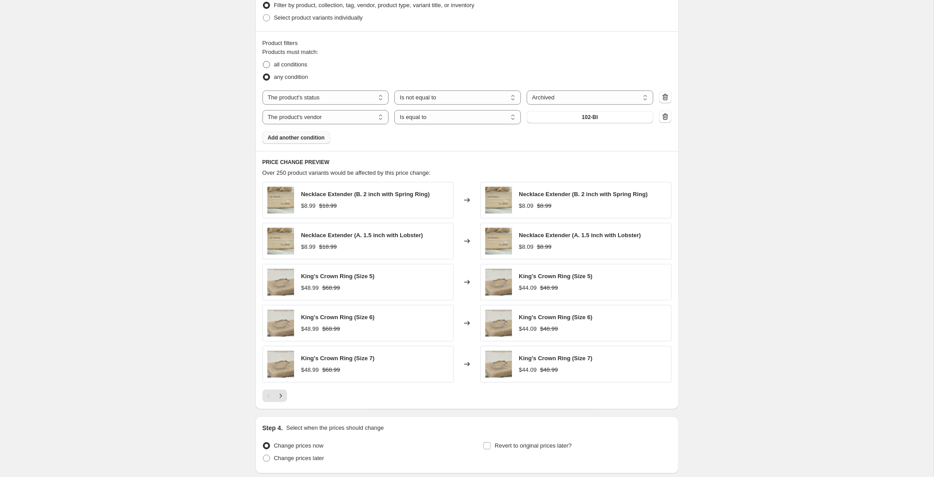
click at [283, 64] on span "all conditions" at bounding box center [290, 64] width 33 height 7
click at [263, 62] on input "all conditions" at bounding box center [263, 61] width 0 height 0
radio input "true"
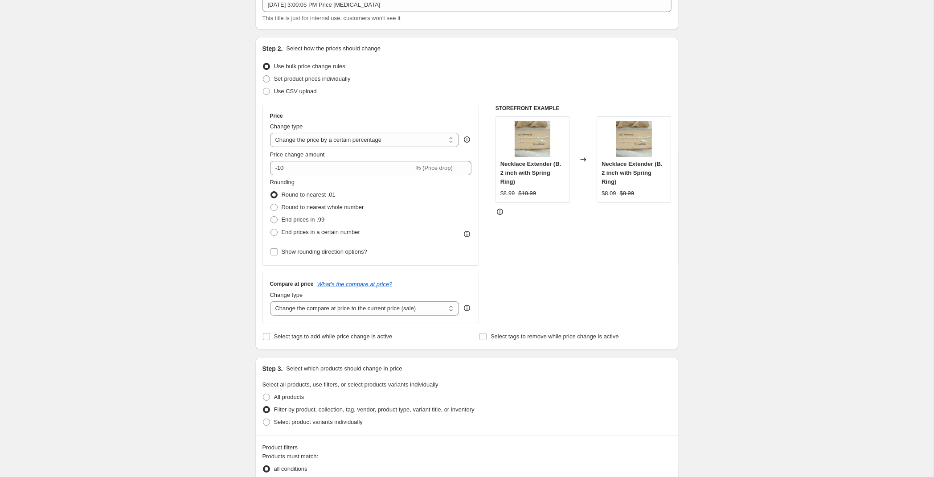
scroll to position [0, 0]
